Goal: Transaction & Acquisition: Obtain resource

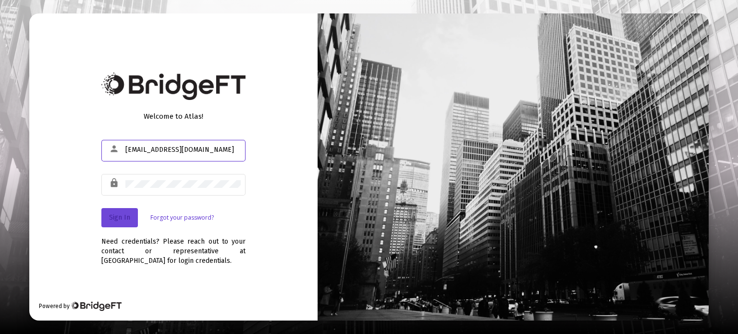
click at [104, 220] on button "Sign In" at bounding box center [119, 217] width 37 height 19
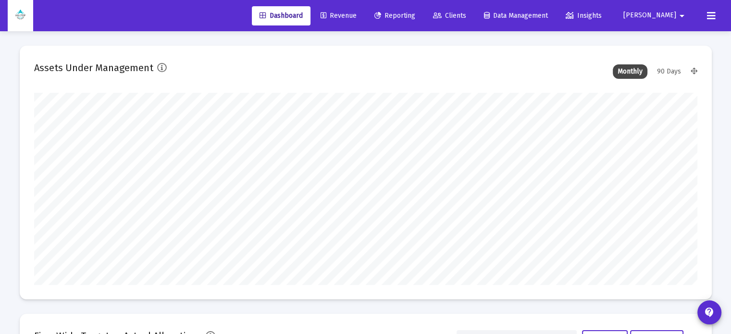
type input "[DATE]"
type input "[EMAIL_ADDRESS][DOMAIN_NAME]"
click at [466, 17] on span "Clients" at bounding box center [449, 16] width 33 height 8
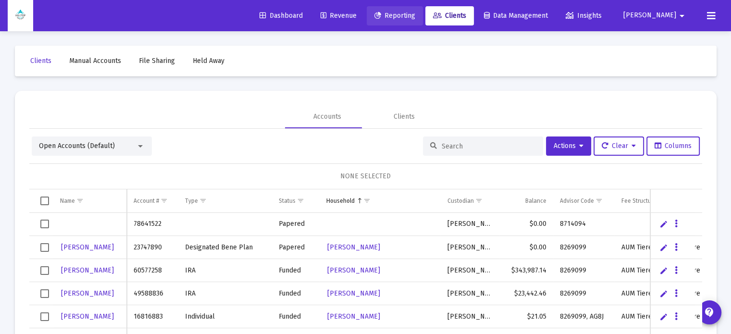
click at [415, 12] on span "Reporting" at bounding box center [394, 16] width 41 height 8
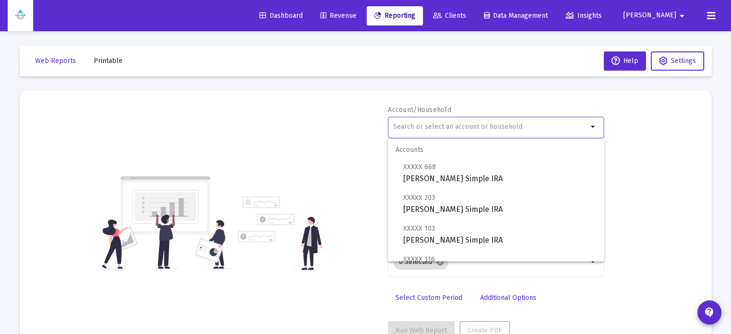
click at [434, 127] on input "text" at bounding box center [490, 127] width 195 height 8
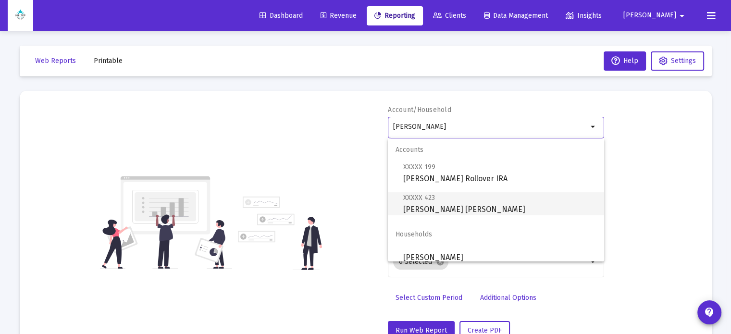
scroll to position [8, 0]
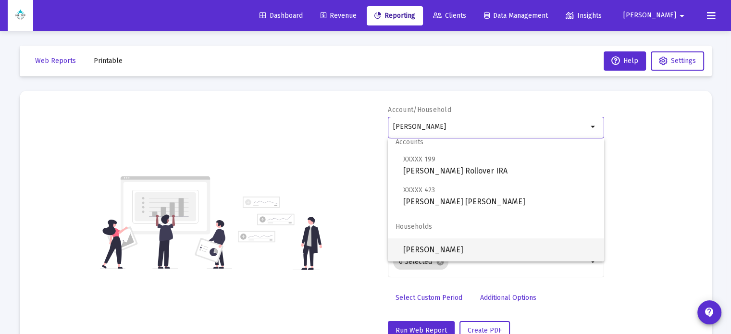
click at [439, 245] on span "[PERSON_NAME]" at bounding box center [499, 249] width 193 height 23
type input "[PERSON_NAME]"
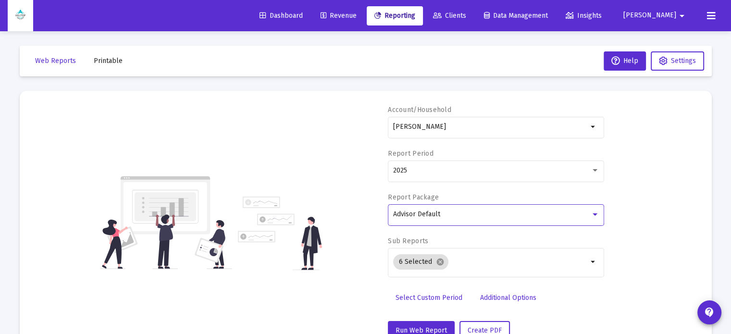
click at [440, 215] on div "Advisor Default" at bounding box center [492, 215] width 198 height 8
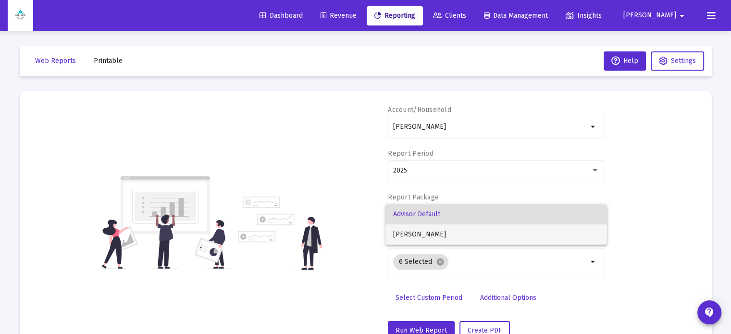
click at [434, 230] on span "[PERSON_NAME]" at bounding box center [496, 234] width 206 height 20
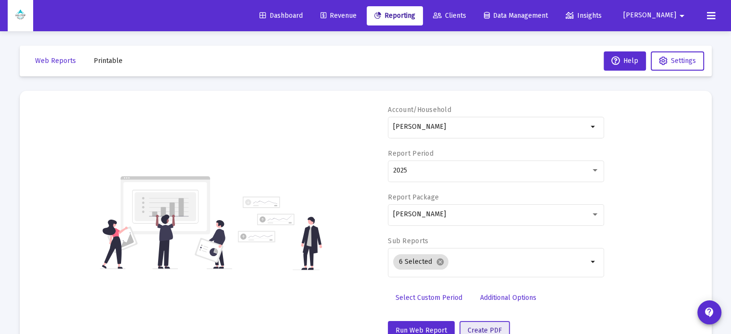
click at [469, 328] on span "Create PDF" at bounding box center [485, 330] width 34 height 8
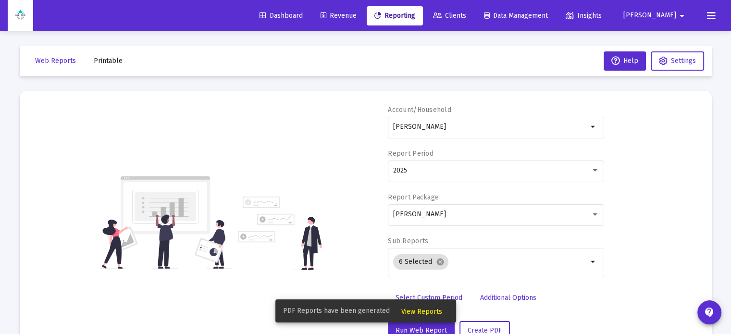
click at [417, 312] on span "View Reports" at bounding box center [421, 312] width 41 height 8
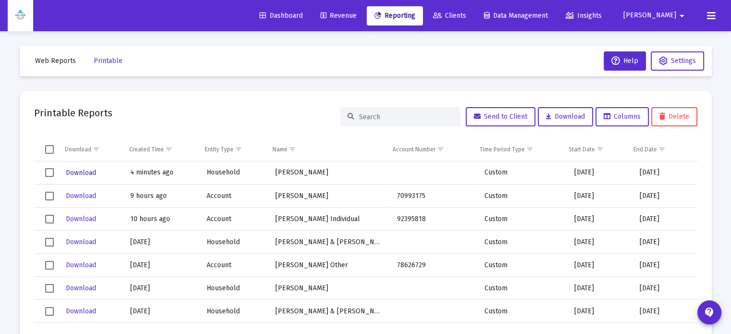
click at [74, 171] on span "Download" at bounding box center [81, 173] width 30 height 8
